Goal: Information Seeking & Learning: Learn about a topic

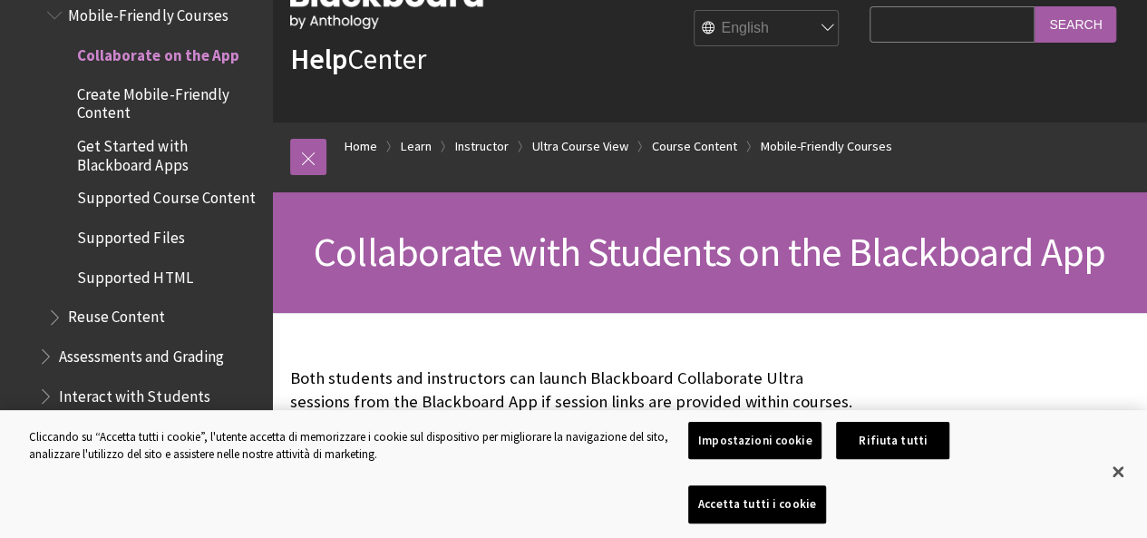
scroll to position [91, 0]
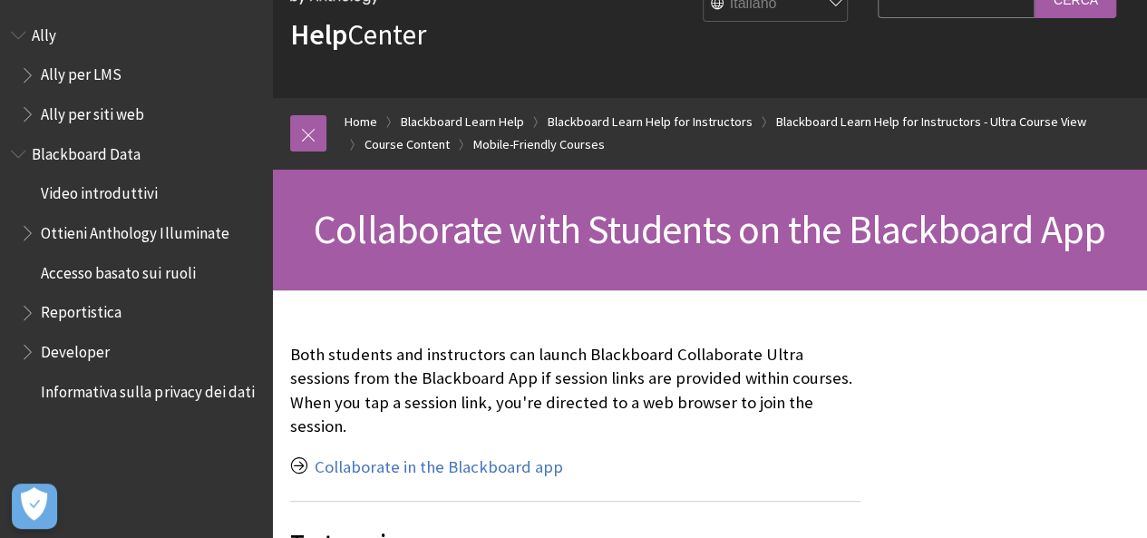
scroll to position [181, 0]
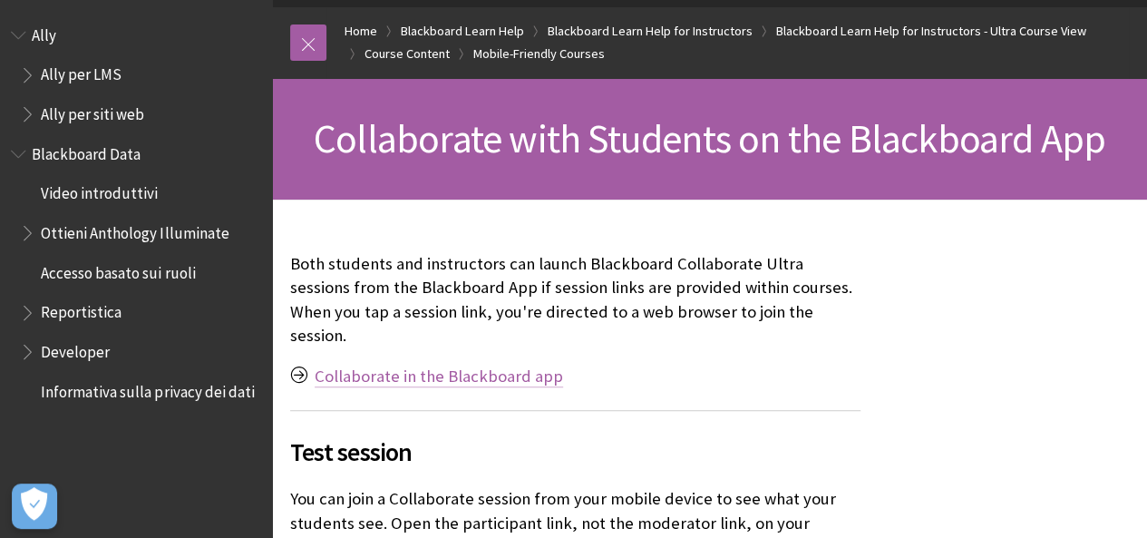
click at [453, 365] on link "Collaborate in the Blackboard app" at bounding box center [439, 376] width 248 height 22
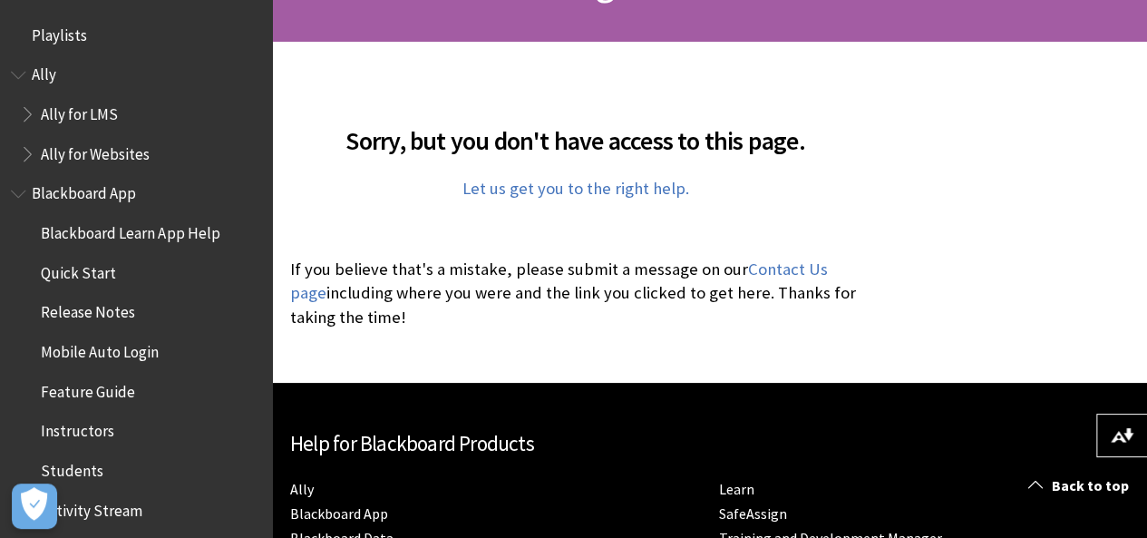
scroll to position [453, 0]
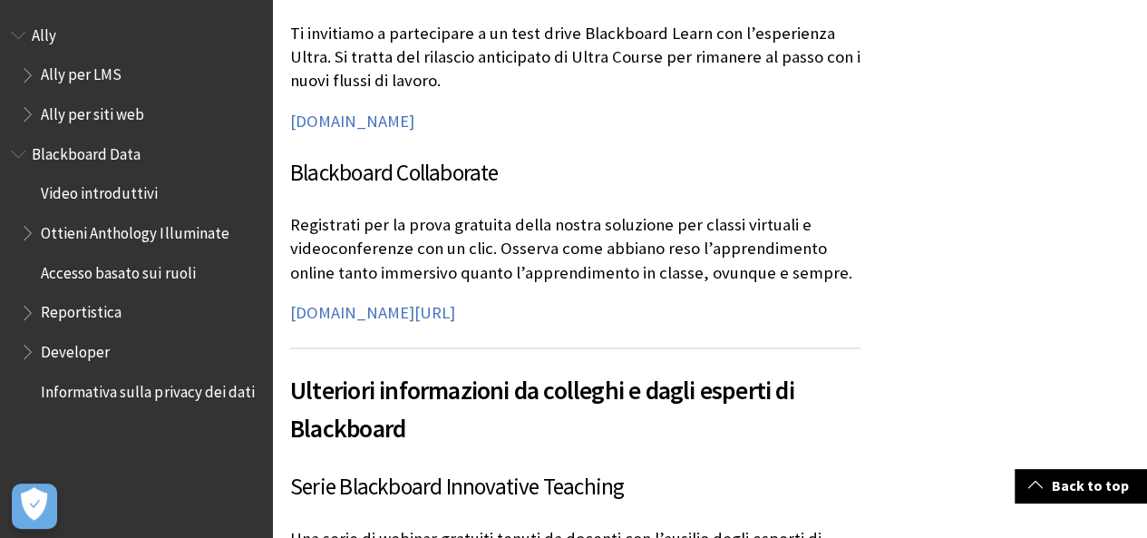
scroll to position [1360, 0]
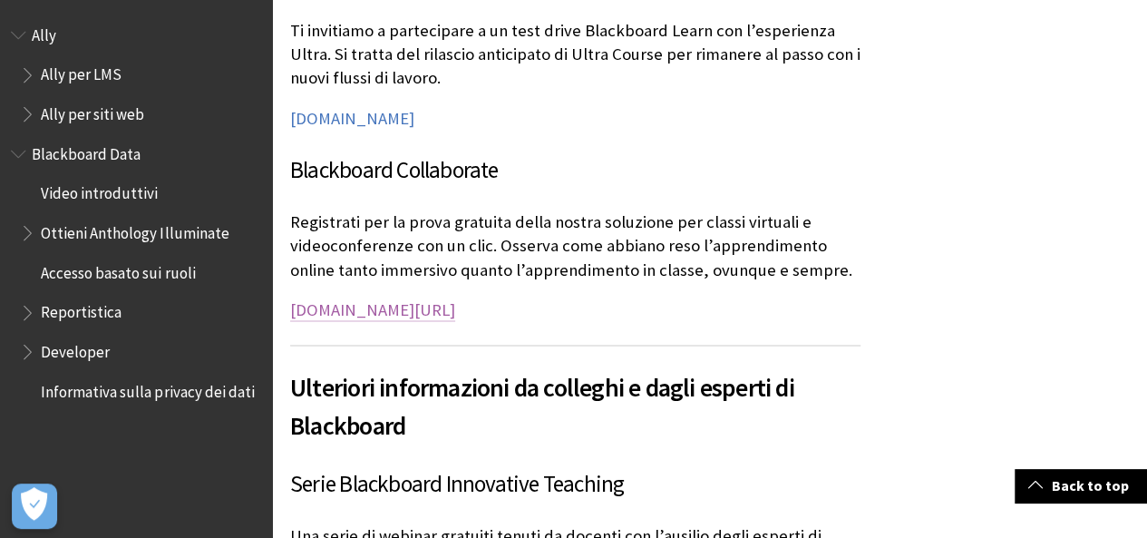
click at [423, 305] on link "[DOMAIN_NAME][URL]" at bounding box center [372, 310] width 165 height 22
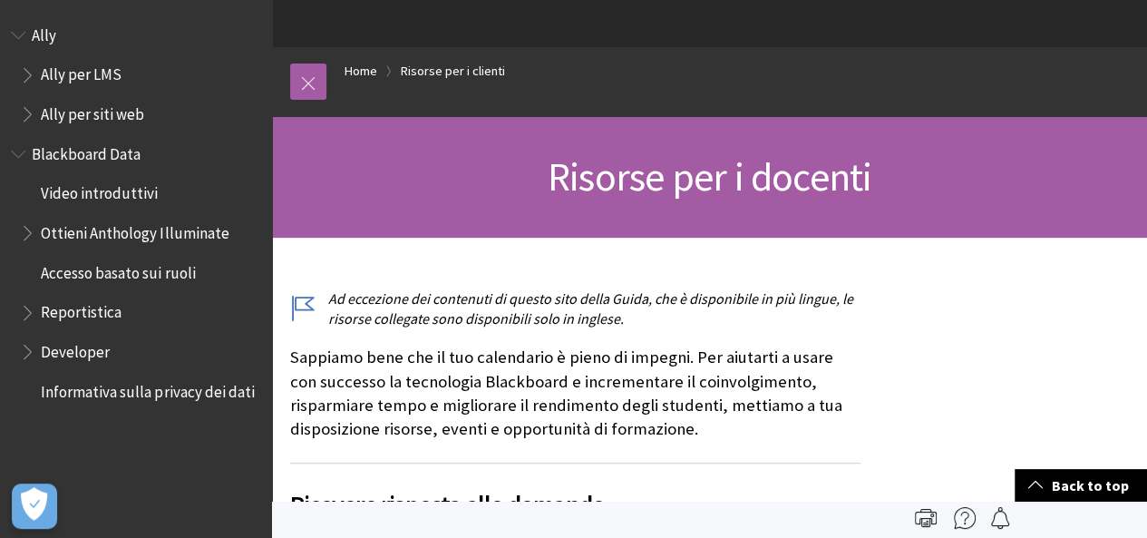
scroll to position [0, 0]
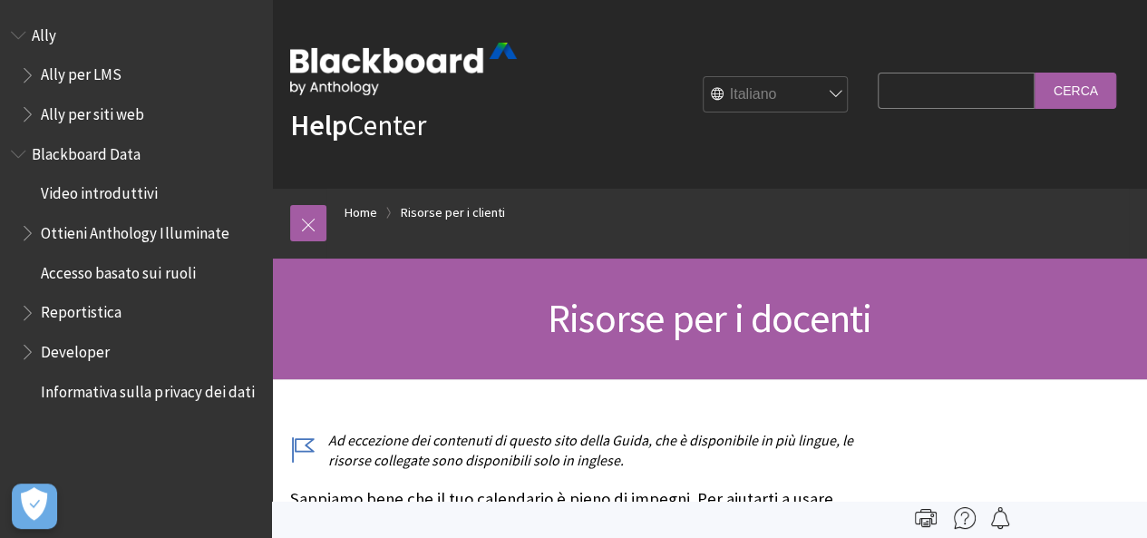
click at [959, 92] on input "Search Query" at bounding box center [956, 90] width 157 height 35
type input "collaborate ultra"
drag, startPoint x: 1087, startPoint y: 86, endPoint x: 1084, endPoint y: 97, distance: 11.2
click at [1086, 91] on input "Cerca" at bounding box center [1076, 90] width 82 height 35
click at [811, 95] on select "English عربية Català Cymraeg Deutsch Español Suomi Français עברית Italiano 日本語 …" at bounding box center [776, 95] width 145 height 36
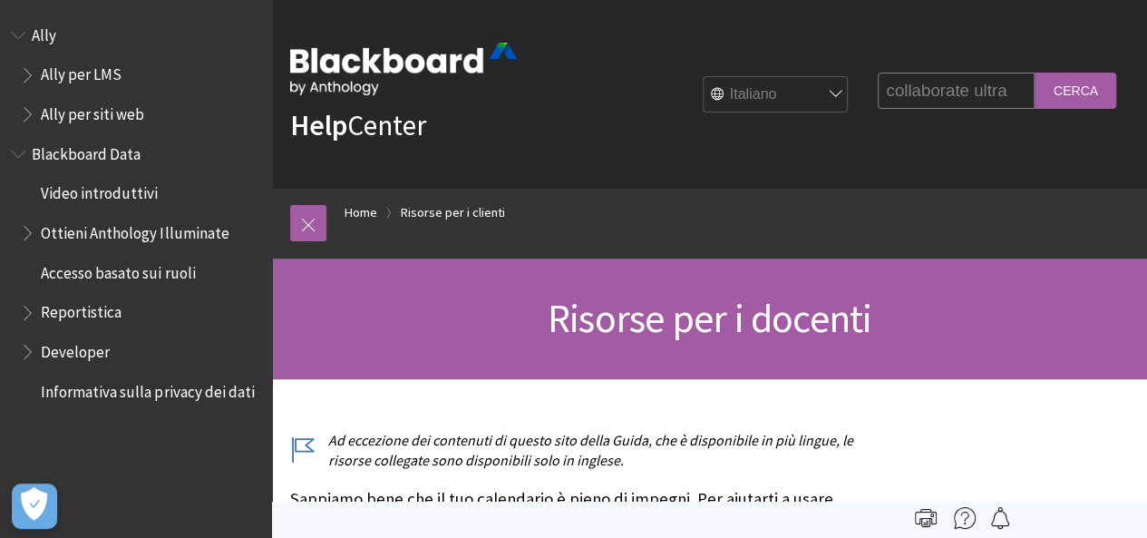
select select "/Educator_Resources"
click at [704, 77] on select "English عربية Català Cymraeg Deutsch Español Suomi Français עברית Italiano 日本語 …" at bounding box center [776, 95] width 145 height 36
click at [1079, 90] on input "Cerca" at bounding box center [1076, 90] width 82 height 35
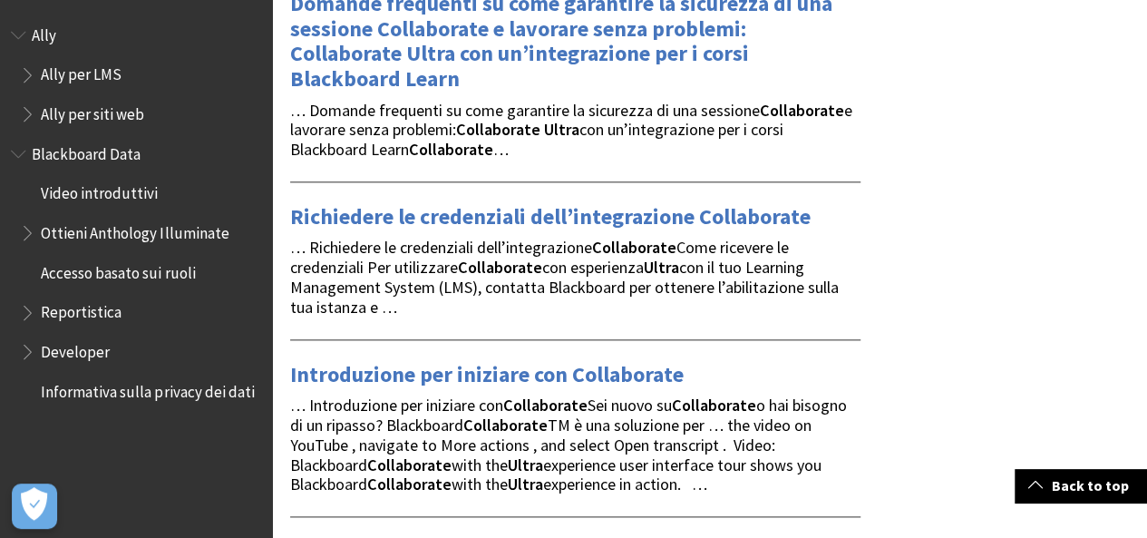
scroll to position [1179, 0]
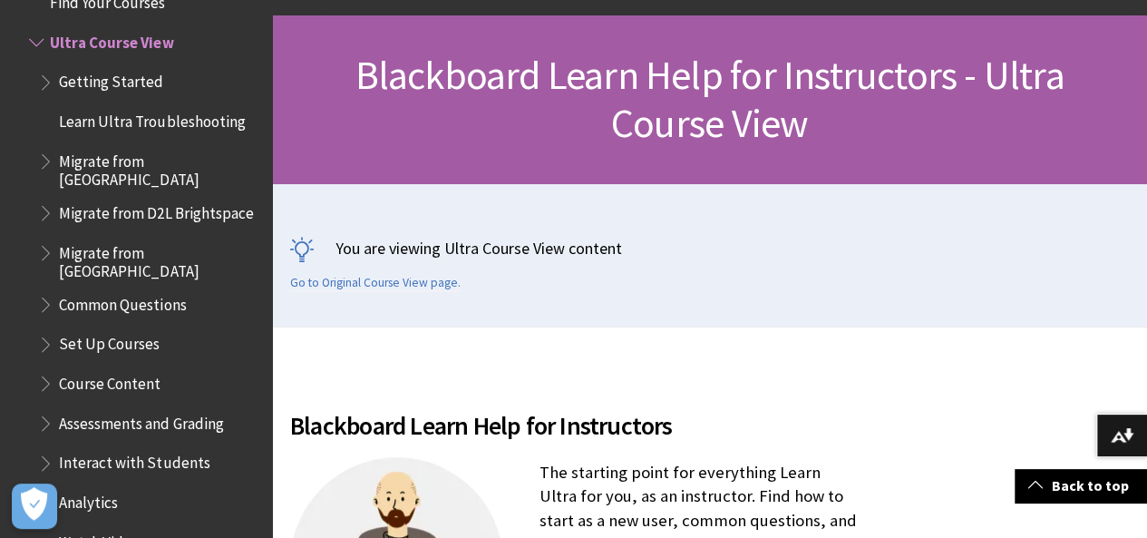
scroll to position [272, 0]
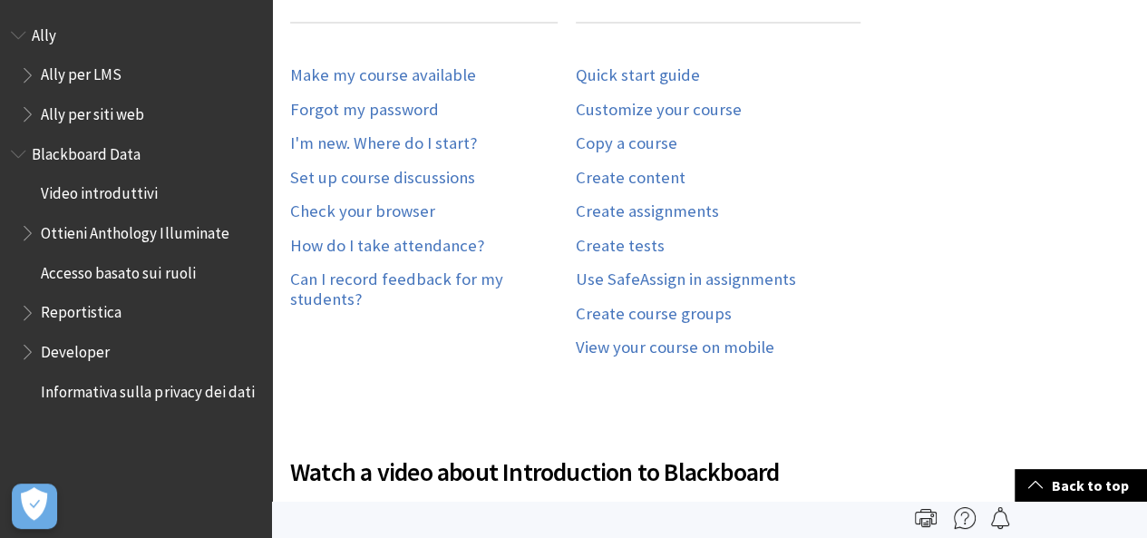
scroll to position [1295, 0]
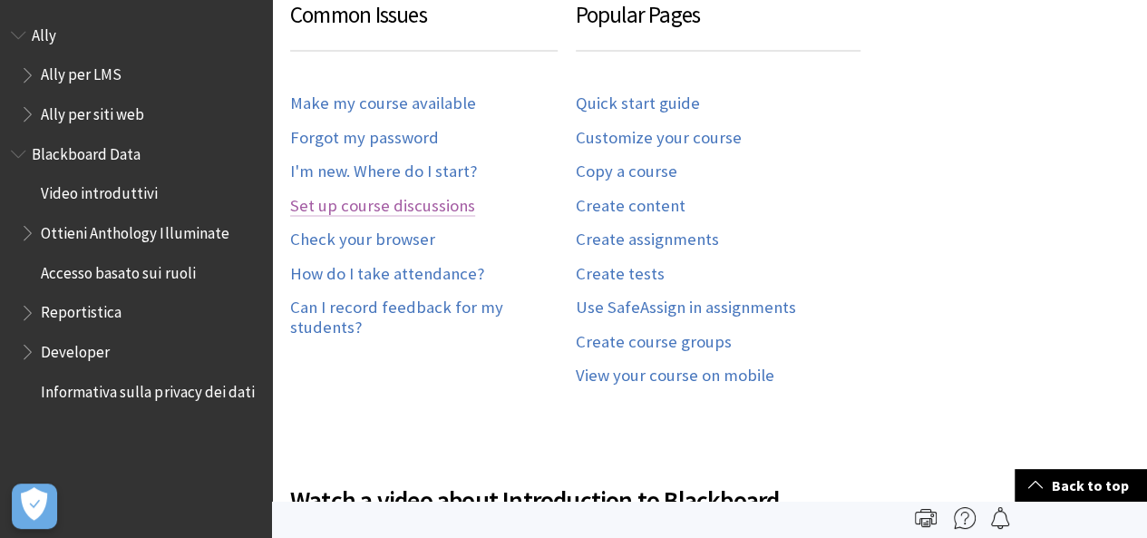
click at [421, 196] on link "Set up course discussions" at bounding box center [382, 206] width 185 height 21
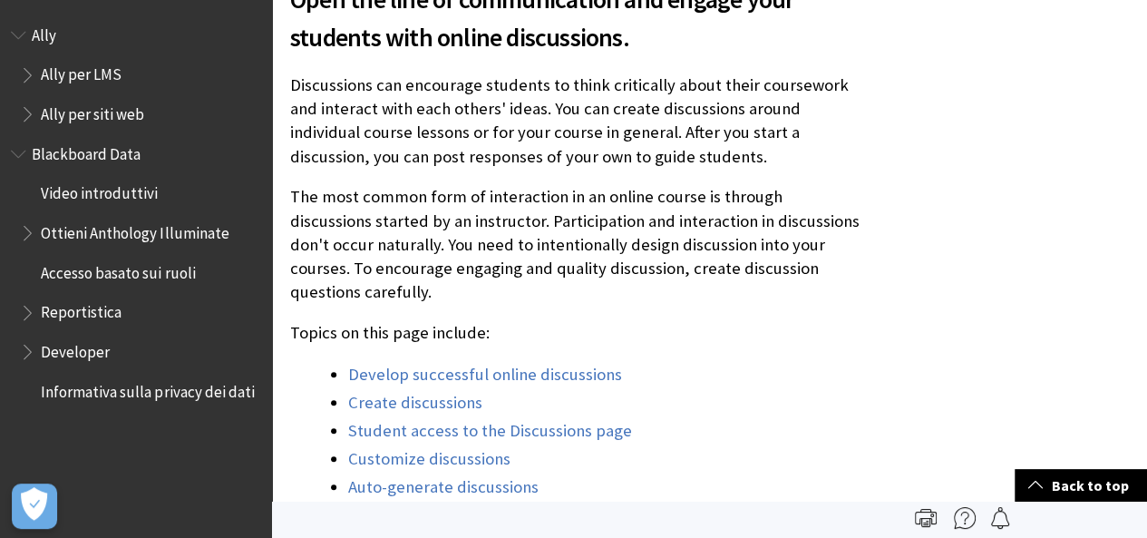
scroll to position [453, 0]
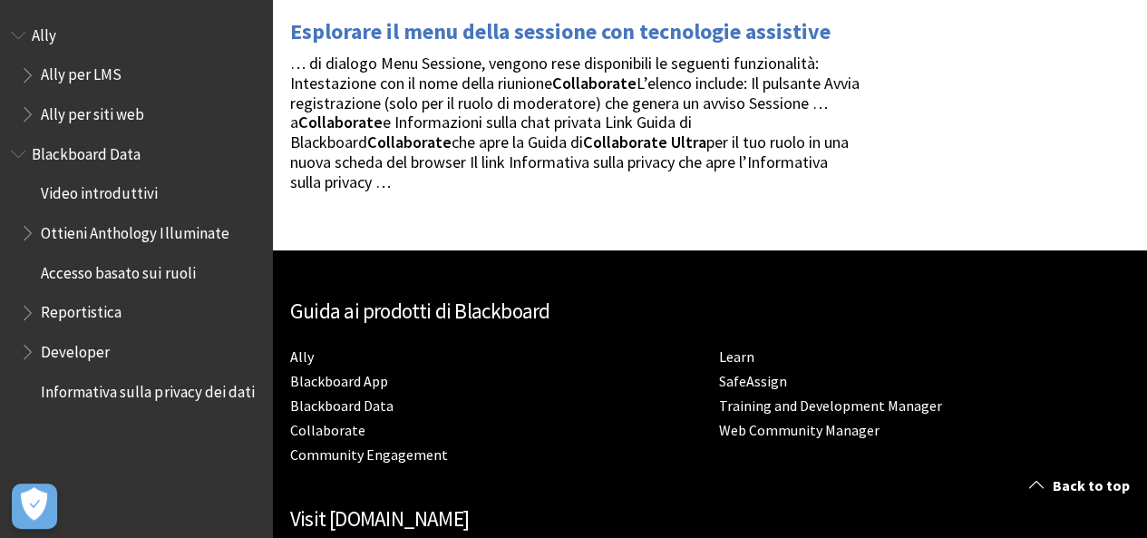
scroll to position [3446, 0]
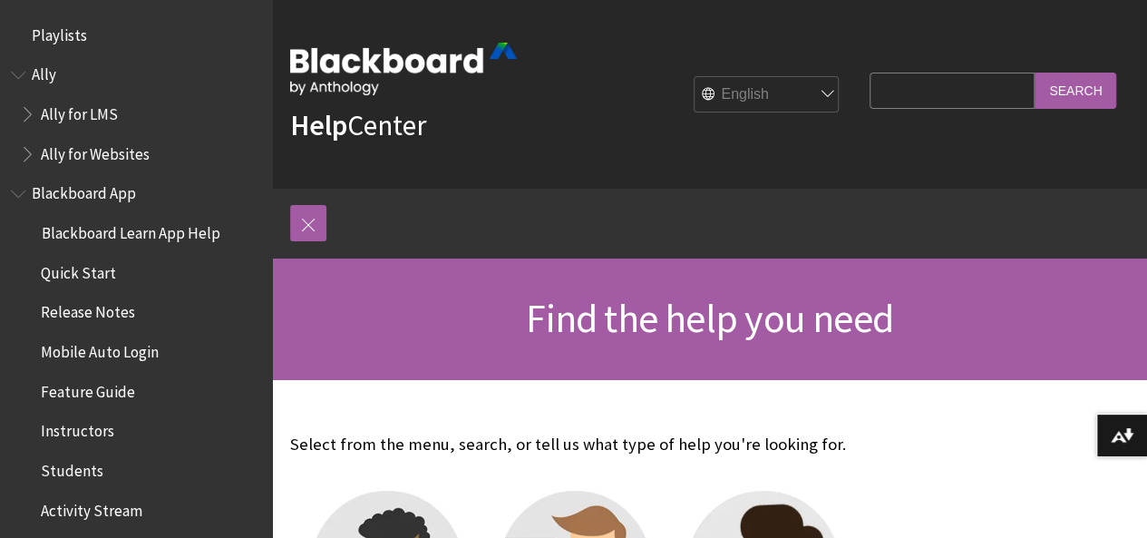
click at [112, 269] on span "Quick Start" at bounding box center [140, 273] width 241 height 31
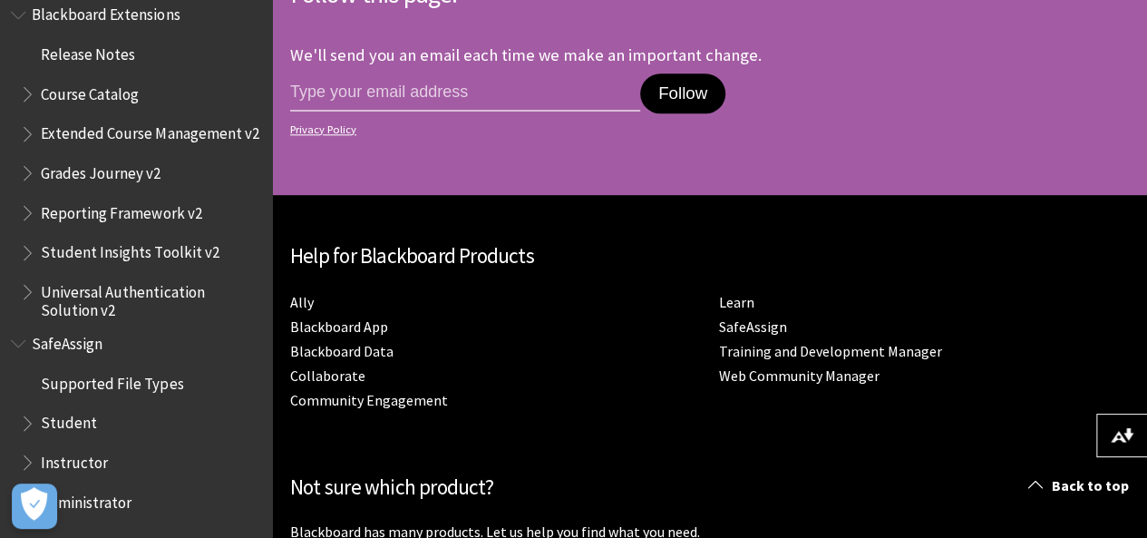
scroll to position [4534, 0]
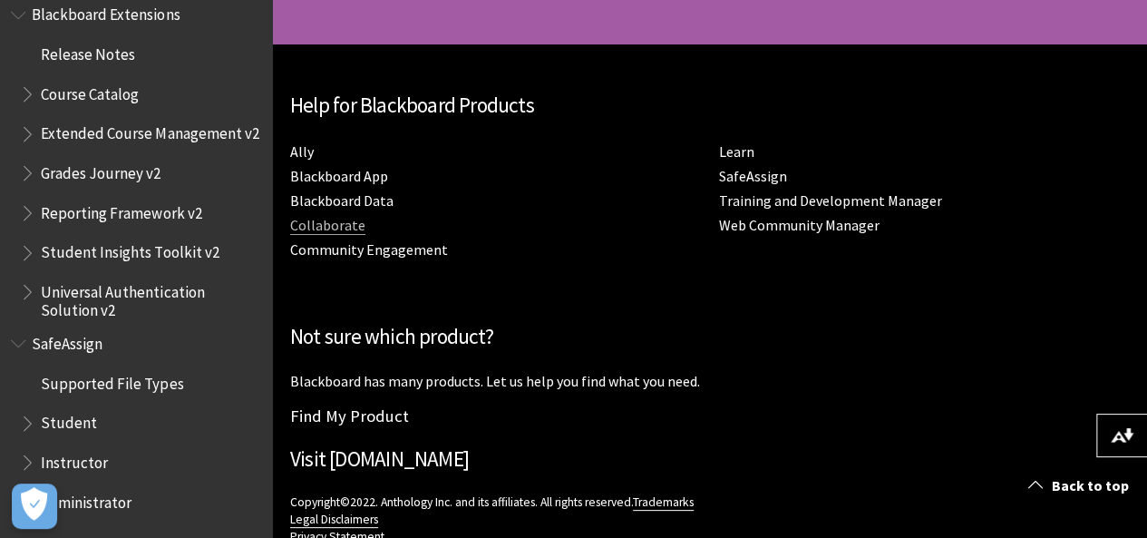
click at [354, 216] on link "Collaborate" at bounding box center [327, 225] width 75 height 19
